Goal: Transaction & Acquisition: Purchase product/service

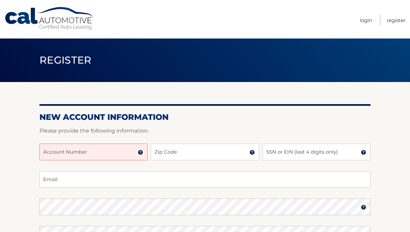
click at [118, 150] on input "Account Number" at bounding box center [93, 151] width 108 height 17
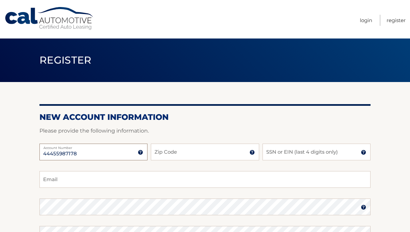
type input "44455987178"
click at [164, 153] on input "Zip Code" at bounding box center [205, 151] width 108 height 17
type input "19382"
type input "jannesmith28@gmail.com"
click at [280, 154] on input "SSN or EIN (last 4 digits only)" at bounding box center [316, 151] width 108 height 17
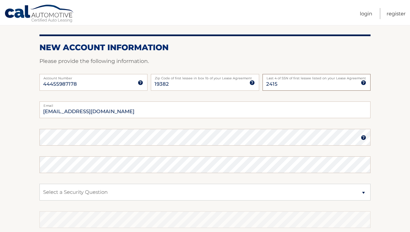
scroll to position [71, 0]
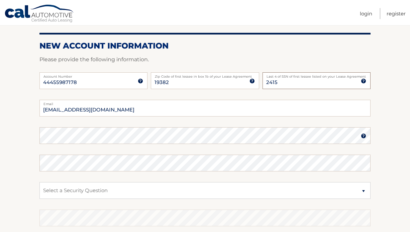
type input "2415"
click at [202, 190] on select "Select a Security Question What was the name of your elementary school? What is…" at bounding box center [204, 190] width 331 height 17
select select "2"
click at [39, 182] on select "Select a Security Question What was the name of your elementary school? What is…" at bounding box center [204, 190] width 331 height 17
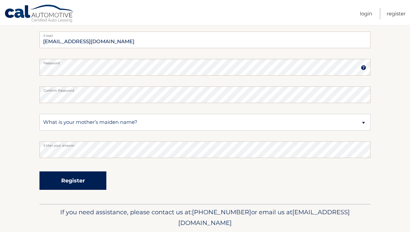
click at [98, 188] on button "Register" at bounding box center [72, 180] width 67 height 18
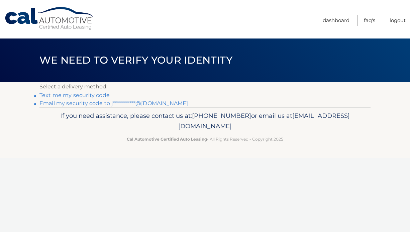
click at [106, 95] on link "Text me my security code" at bounding box center [74, 95] width 70 height 6
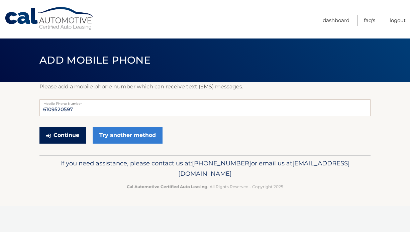
click at [74, 133] on button "Continue" at bounding box center [62, 135] width 46 height 17
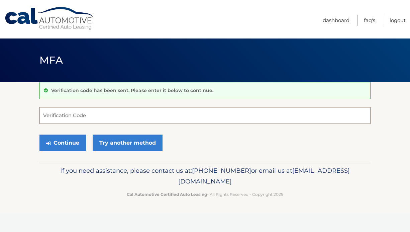
click at [78, 115] on input "Verification Code" at bounding box center [204, 115] width 331 height 17
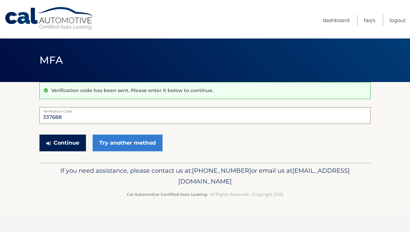
type input "337688"
click at [62, 144] on button "Continue" at bounding box center [62, 142] width 46 height 17
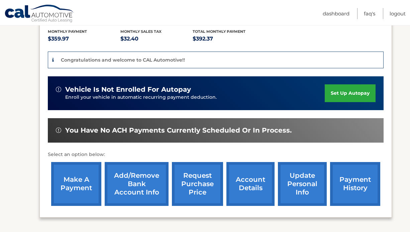
scroll to position [143, 0]
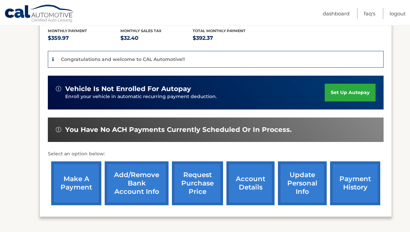
click at [90, 179] on link "make a payment" at bounding box center [76, 183] width 50 height 44
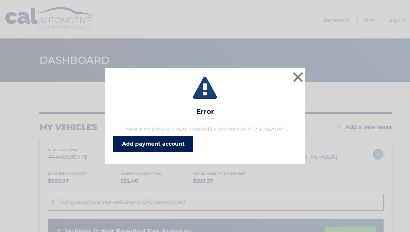
click at [144, 142] on link "Add payment account" at bounding box center [153, 144] width 80 height 16
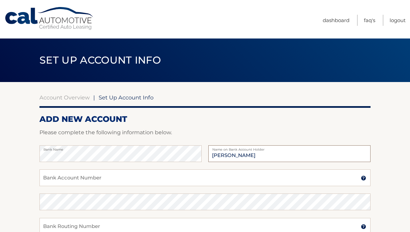
type input "[PERSON_NAME]"
click at [71, 180] on input "Bank Account Number" at bounding box center [204, 177] width 331 height 17
drag, startPoint x: 81, startPoint y: 181, endPoint x: 37, endPoint y: 178, distance: 44.5
click at [37, 178] on section "Account Overview | Set Up Account Info ADD NEW ACCOUNT Please complete the foll…" at bounding box center [205, 209] width 410 height 255
type input "9533561858"
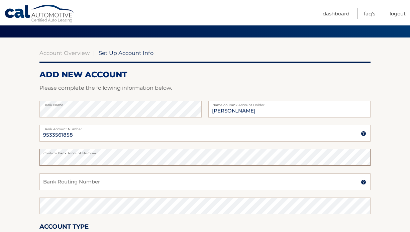
scroll to position [50, 0]
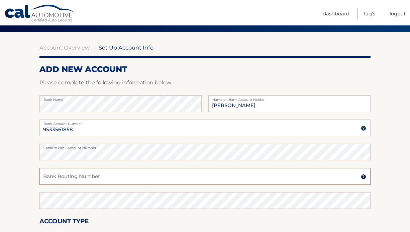
click at [81, 178] on input "Bank Routing Number" at bounding box center [204, 176] width 331 height 17
drag, startPoint x: 70, startPoint y: 177, endPoint x: 42, endPoint y: 179, distance: 28.4
click at [42, 179] on input "231372691" at bounding box center [204, 176] width 331 height 17
type input "231372691"
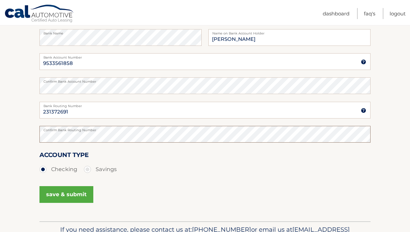
scroll to position [125, 0]
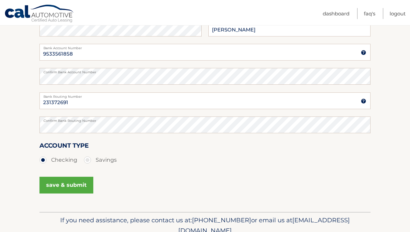
click at [79, 184] on button "save & submit" at bounding box center [66, 184] width 54 height 17
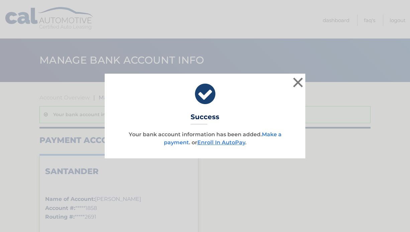
click at [180, 140] on link "Make a payment" at bounding box center [223, 138] width 118 height 14
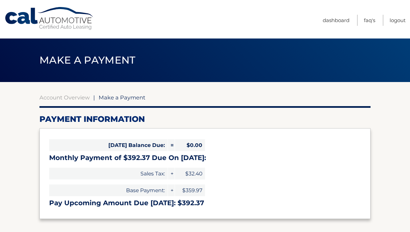
select select "NTlkOWI1MjItNTZkNi00ZmJlLTk5ZTUtMDQ3NzdiOGY0ODkz"
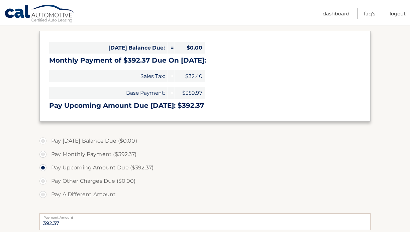
scroll to position [99, 0]
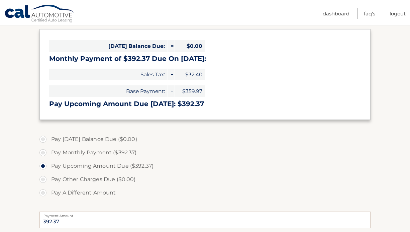
click at [44, 152] on label "Pay Monthly Payment ($392.37)" at bounding box center [204, 152] width 331 height 13
click at [44, 152] on input "Pay Monthly Payment ($392.37)" at bounding box center [45, 151] width 7 height 11
radio input "true"
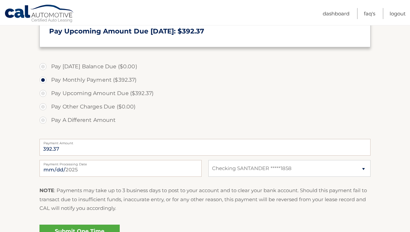
scroll to position [197, 0]
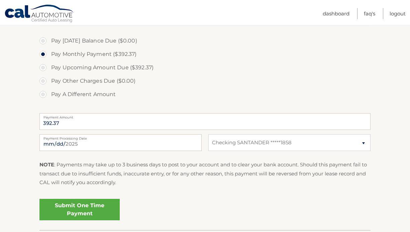
click at [84, 212] on link "Submit One Time Payment" at bounding box center [79, 209] width 80 height 21
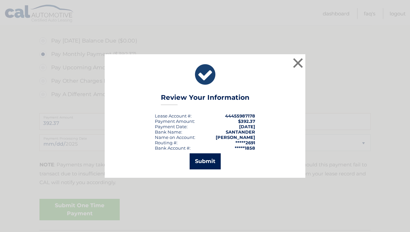
click at [206, 161] on button "Submit" at bounding box center [205, 161] width 31 height 16
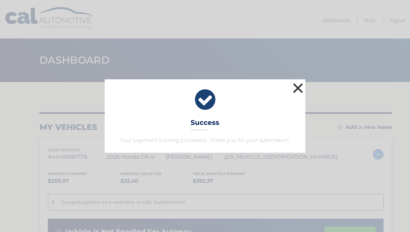
click at [297, 88] on button "×" at bounding box center [297, 87] width 13 height 13
